Goal: Find specific fact

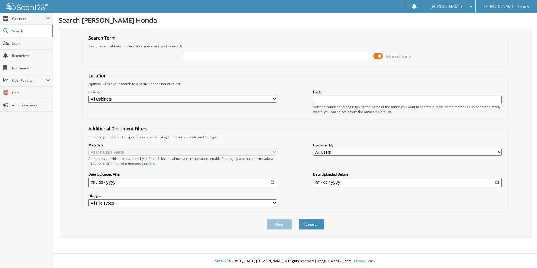
click at [375, 57] on span at bounding box center [378, 56] width 10 height 8
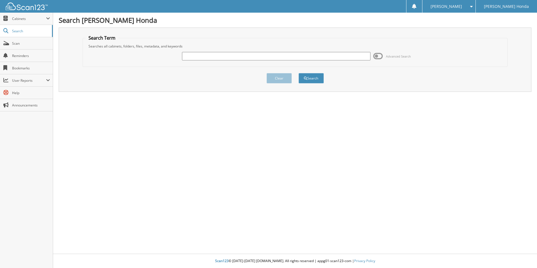
click at [270, 56] on input "text" at bounding box center [276, 56] width 188 height 8
type input "620878"
click at [298, 73] on button "Search" at bounding box center [310, 78] width 25 height 10
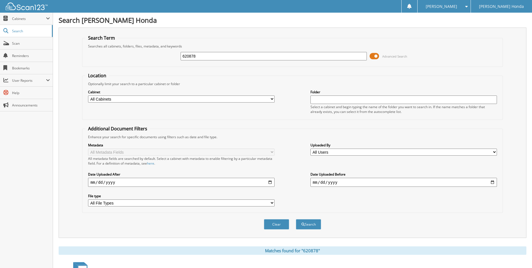
scroll to position [104, 0]
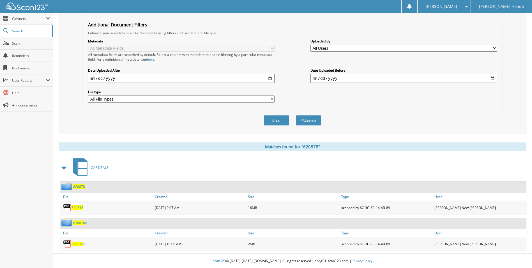
click at [81, 207] on span "620878" at bounding box center [78, 207] width 12 height 5
